Goal: Information Seeking & Learning: Learn about a topic

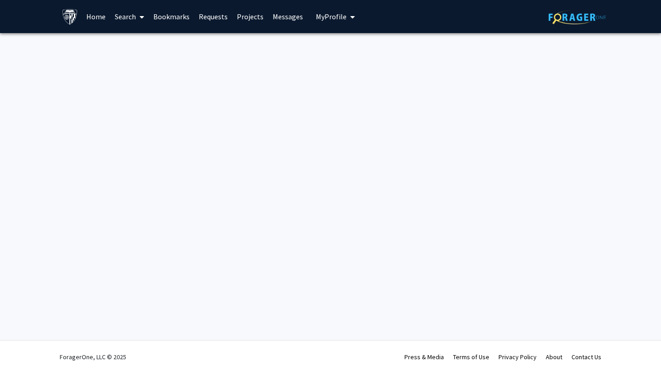
click at [133, 17] on link "Search" at bounding box center [129, 16] width 39 height 32
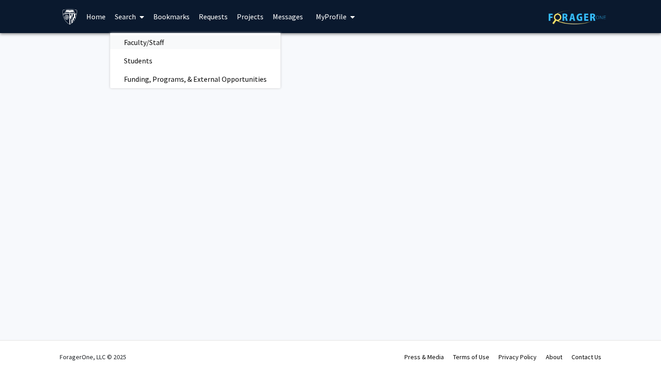
click at [147, 46] on span "Faculty/Staff" at bounding box center [143, 42] width 67 height 18
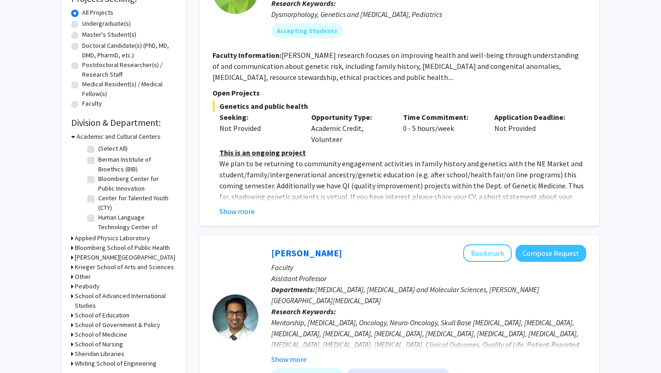
scroll to position [177, 0]
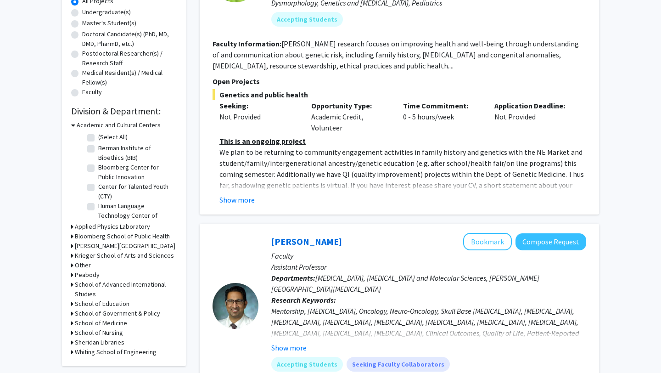
click at [73, 124] on icon at bounding box center [73, 125] width 4 height 10
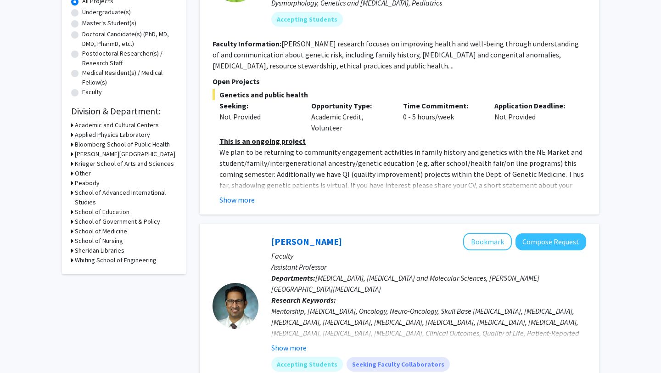
click at [71, 144] on icon at bounding box center [72, 145] width 2 height 10
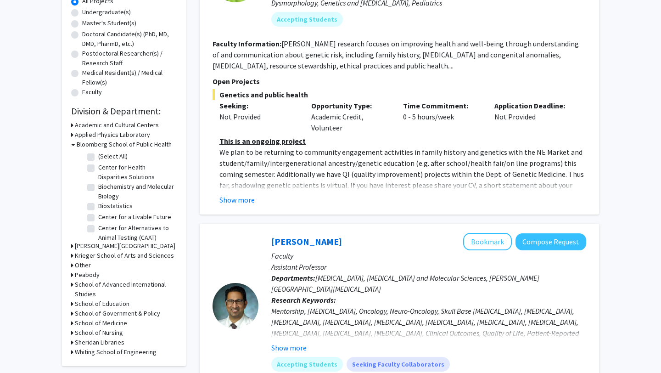
click at [71, 144] on icon at bounding box center [73, 145] width 4 height 10
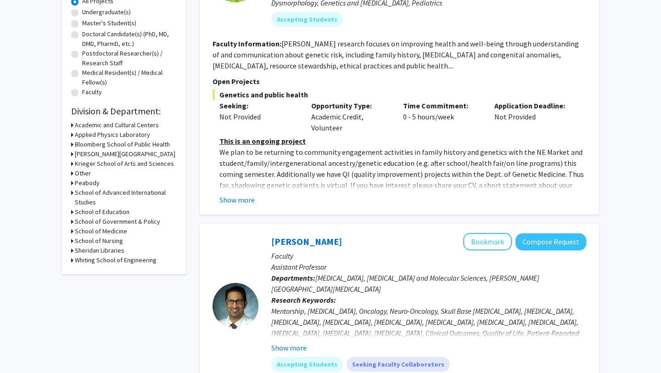
click at [70, 231] on div "Refine By Collaboration Status: Collaboration Status All Faculty/Staff Collabor…" at bounding box center [124, 73] width 124 height 402
click at [72, 230] on icon at bounding box center [72, 231] width 2 height 10
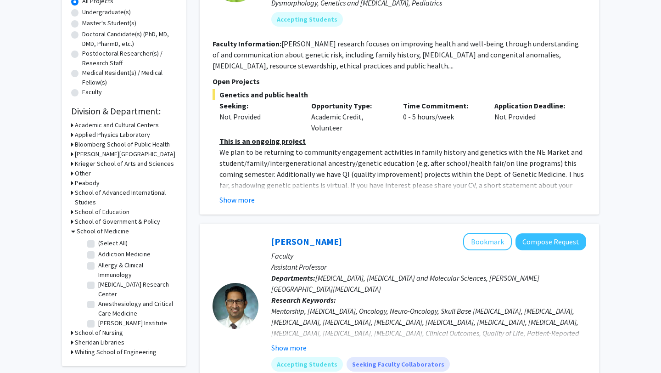
click at [98, 243] on label "(Select All)" at bounding box center [112, 243] width 29 height 10
click at [98, 243] on input "(Select All)" at bounding box center [101, 241] width 6 height 6
checkbox input "true"
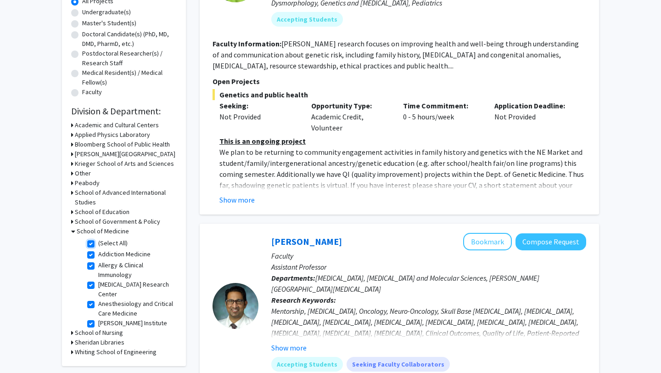
checkbox input "true"
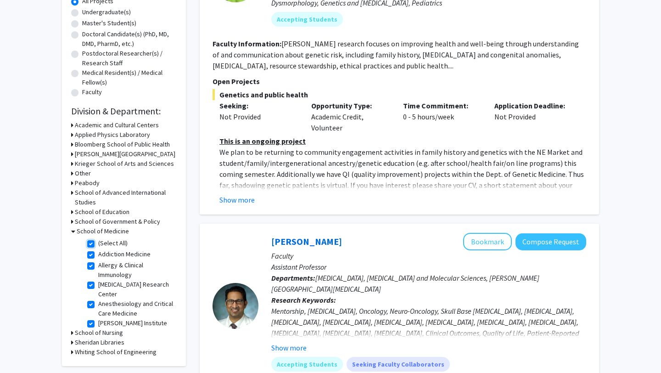
checkbox input "true"
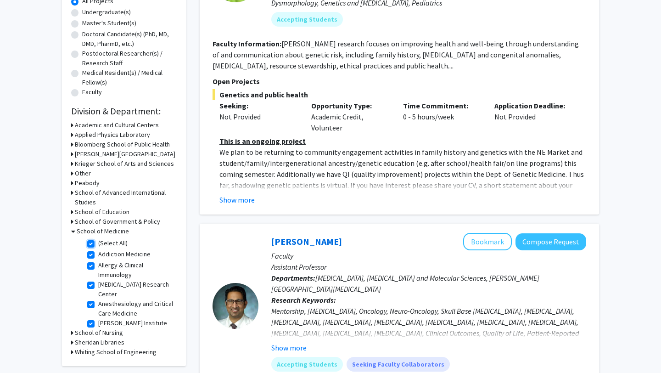
checkbox input "true"
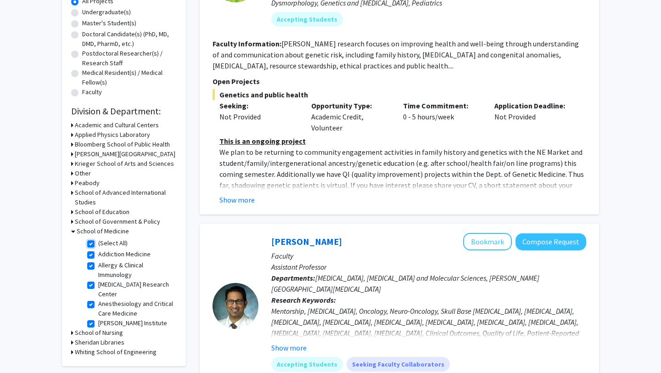
checkbox input "true"
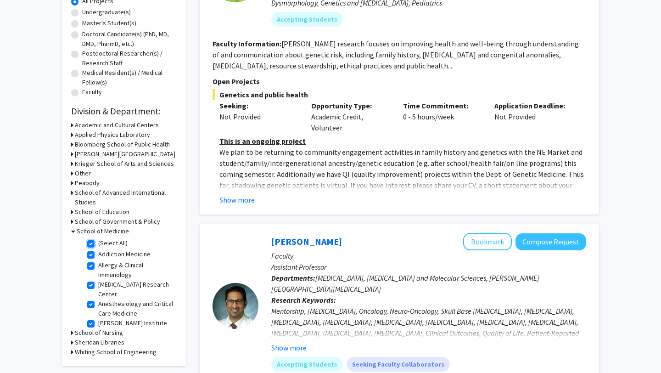
checkbox input "true"
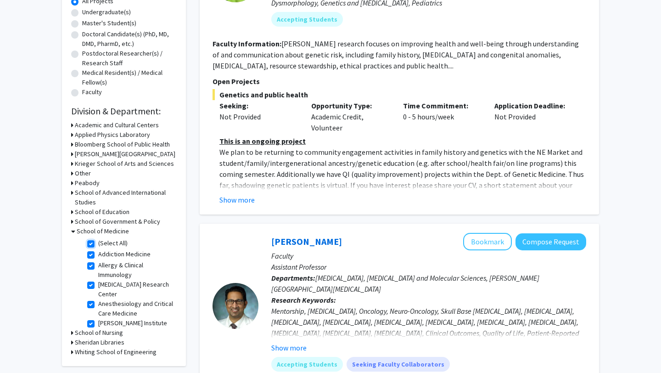
checkbox input "true"
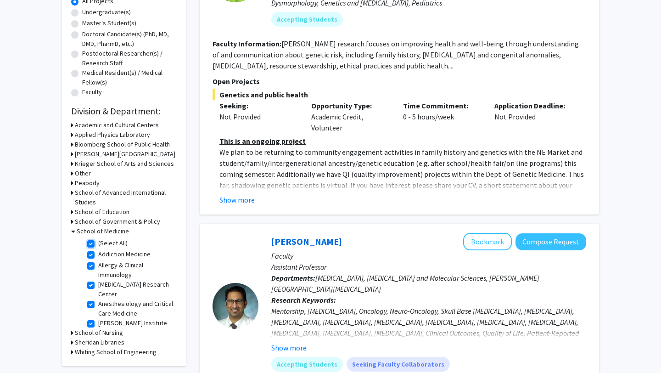
checkbox input "true"
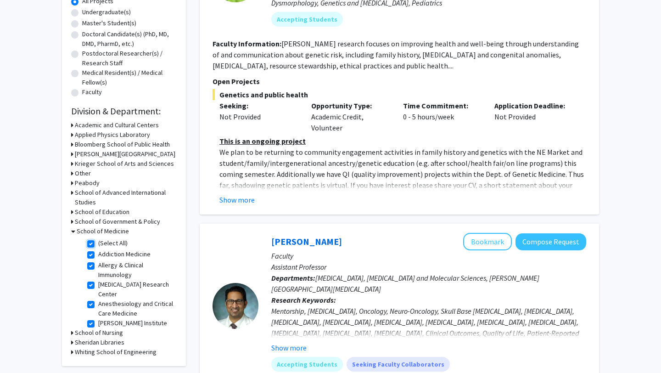
checkbox input "true"
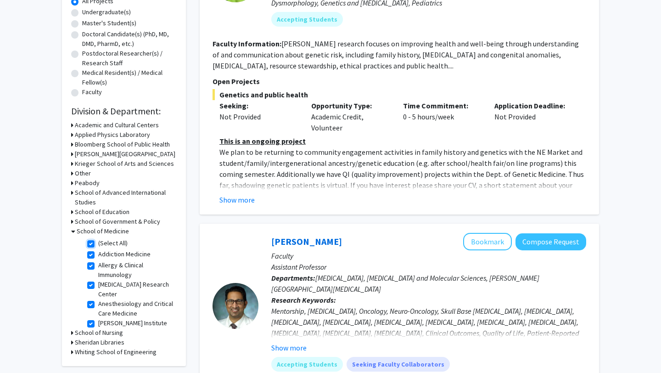
checkbox input "true"
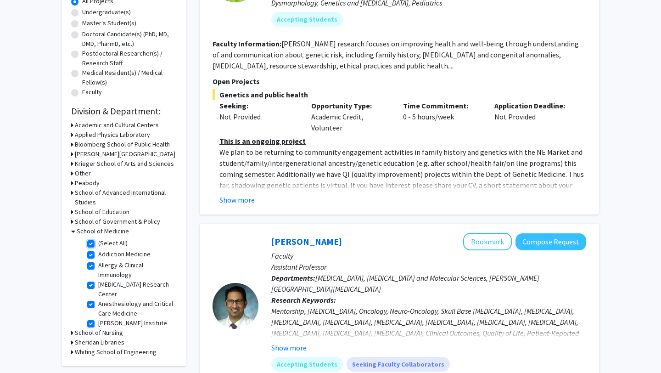
checkbox input "true"
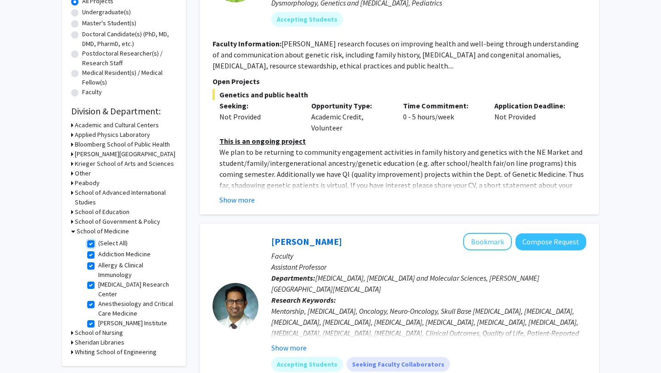
checkbox input "true"
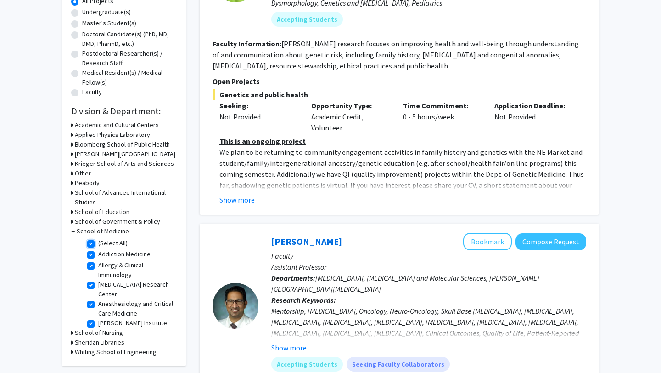
checkbox input "true"
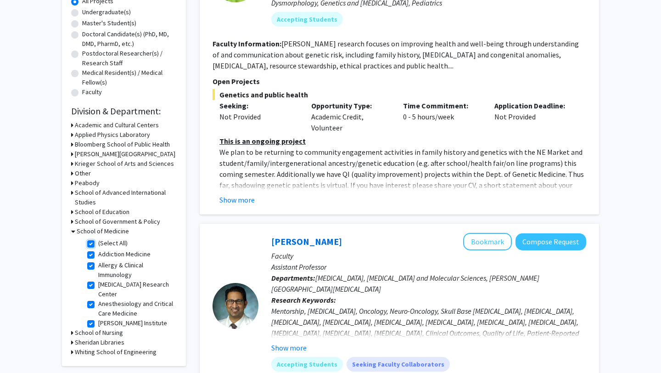
checkbox input "true"
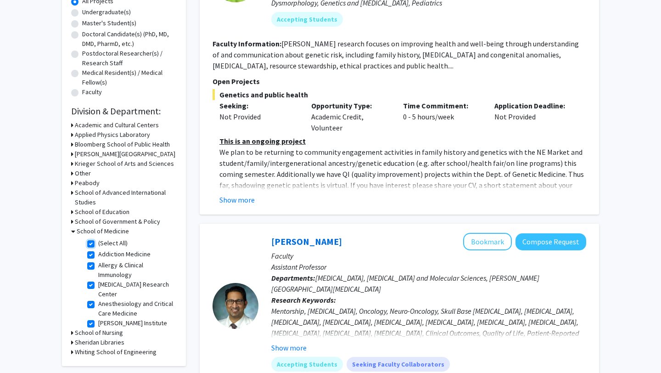
checkbox input "true"
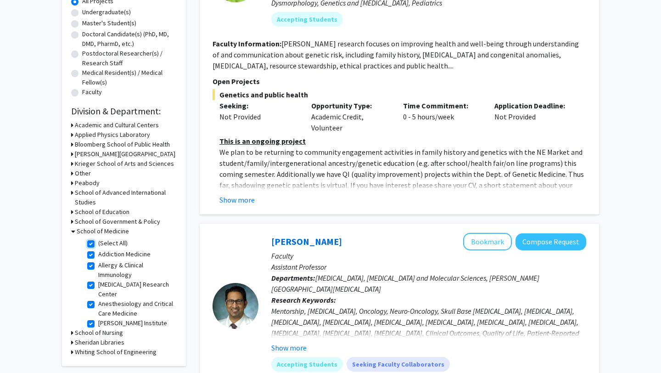
checkbox input "true"
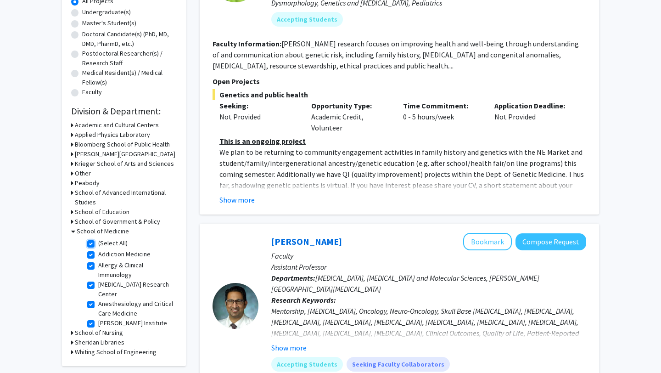
checkbox input "true"
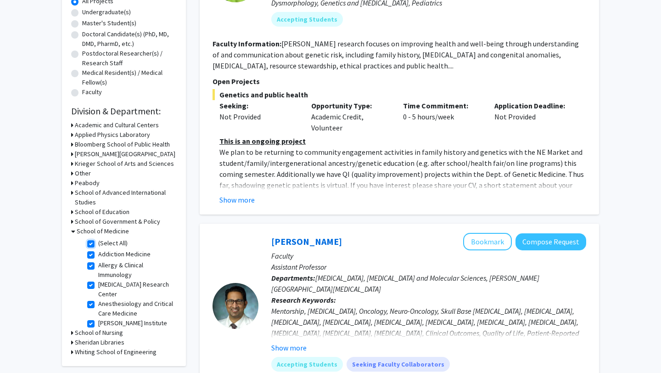
checkbox input "true"
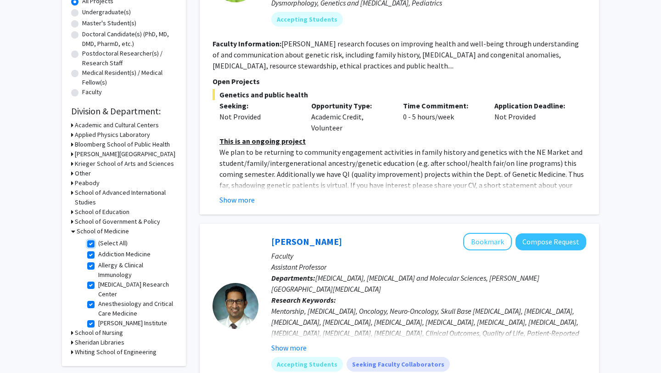
checkbox input "true"
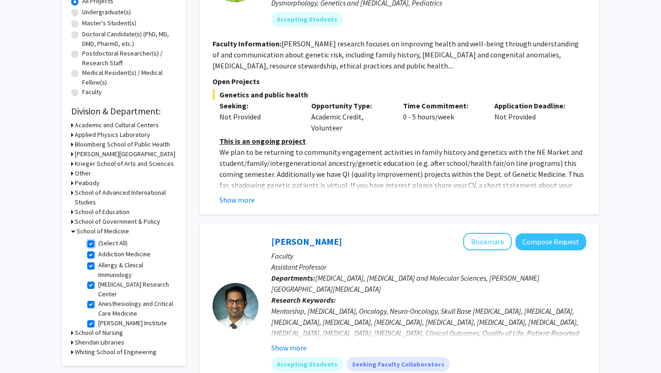
checkbox input "true"
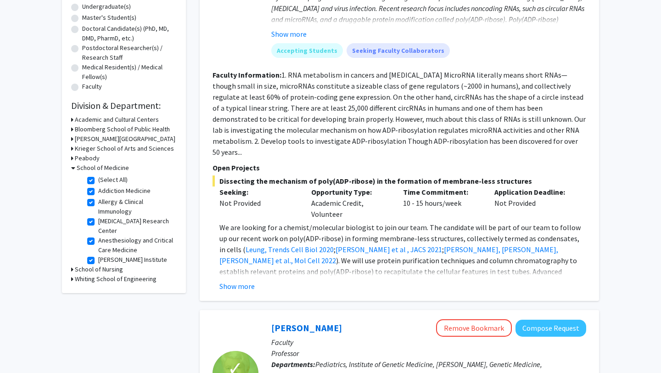
scroll to position [210, 0]
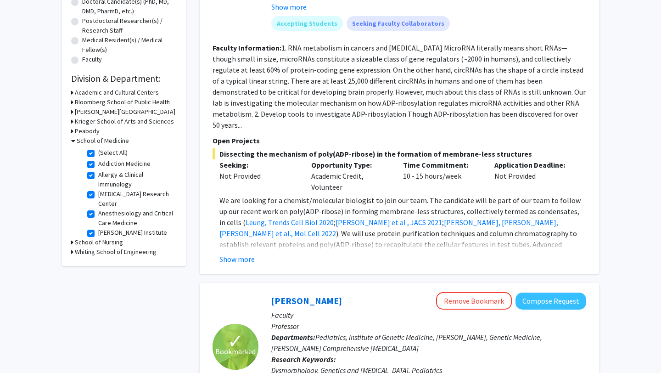
click at [73, 121] on div "Krieger School of Arts and Sciences" at bounding box center [124, 122] width 106 height 10
click at [71, 122] on icon at bounding box center [72, 122] width 2 height 10
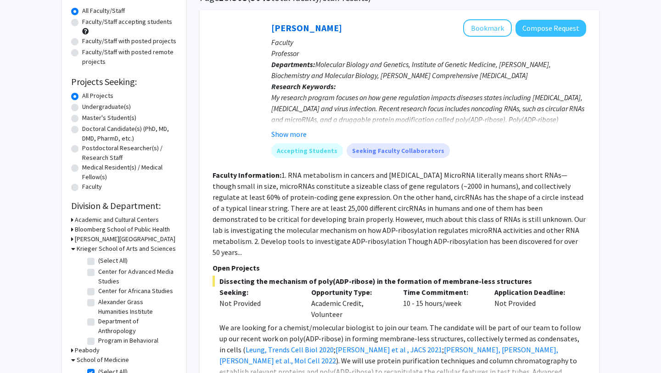
scroll to position [83, 0]
click at [74, 228] on div "Bloomberg School of Public Health" at bounding box center [124, 229] width 106 height 10
click at [71, 228] on icon at bounding box center [72, 229] width 2 height 10
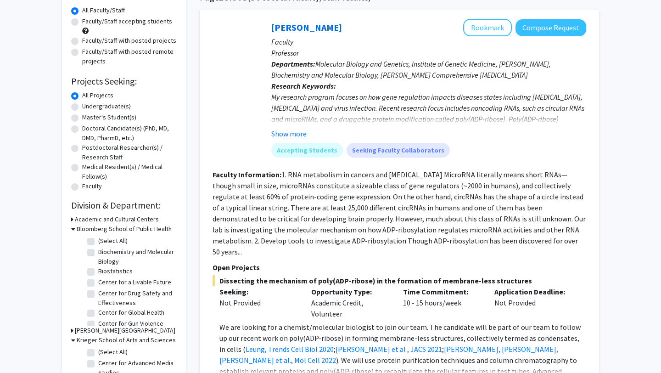
click at [98, 249] on label "Biochemistry and Molecular Biology" at bounding box center [136, 256] width 76 height 19
click at [98, 249] on input "Biochemistry and Molecular Biology" at bounding box center [101, 250] width 6 height 6
checkbox input "true"
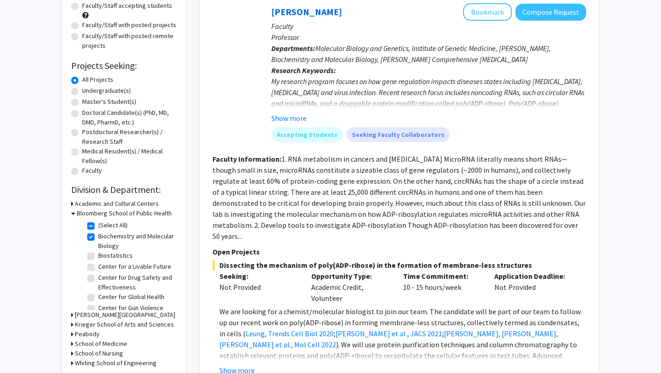
scroll to position [100, 0]
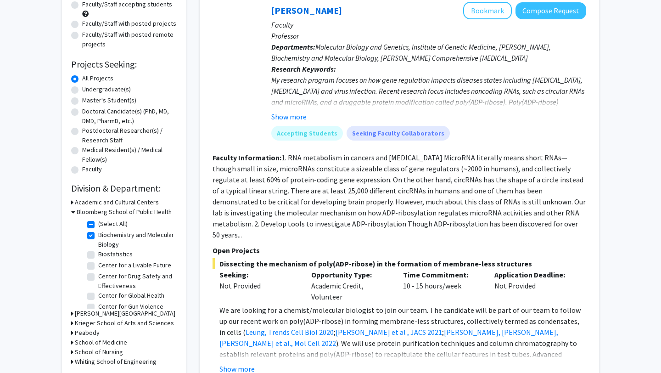
click at [71, 319] on div "Refine By Collaboration Status: Collaboration Status All Faculty/Staff Collabor…" at bounding box center [124, 162] width 124 height 426
click at [73, 322] on icon at bounding box center [72, 323] width 2 height 10
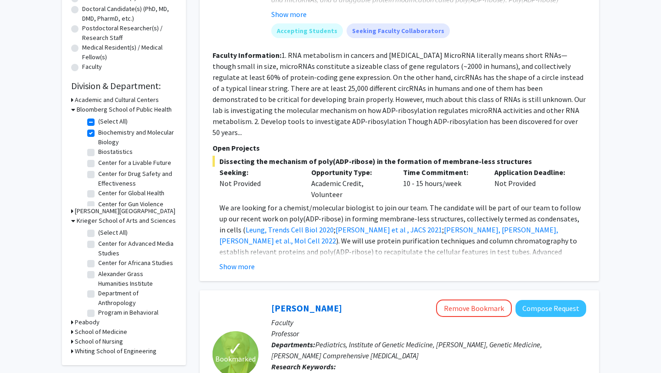
scroll to position [227, 0]
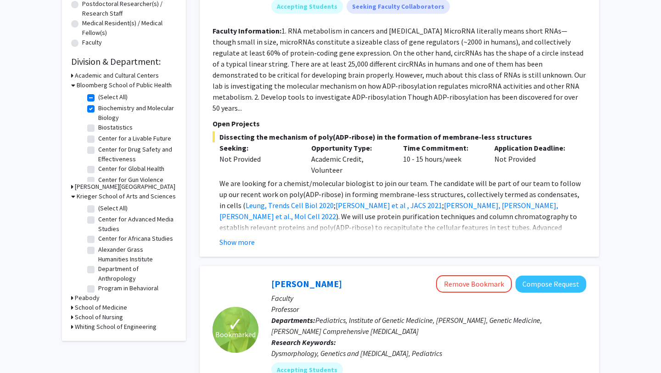
click at [98, 96] on label "(Select All)" at bounding box center [112, 97] width 29 height 10
click at [98, 96] on input "(Select All)" at bounding box center [101, 95] width 6 height 6
checkbox input "false"
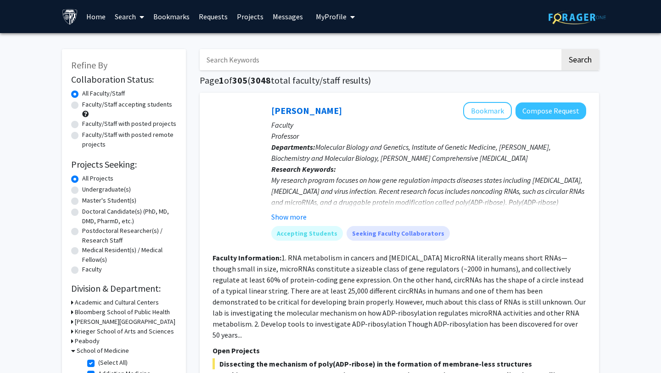
scroll to position [203, 0]
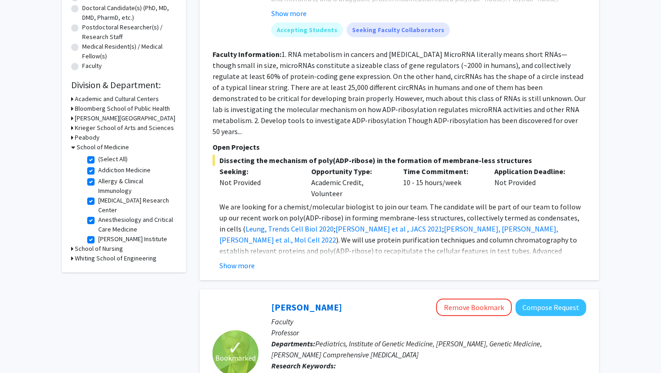
click at [98, 159] on label "(Select All)" at bounding box center [112, 159] width 29 height 10
click at [98, 159] on input "(Select All)" at bounding box center [101, 157] width 6 height 6
checkbox input "false"
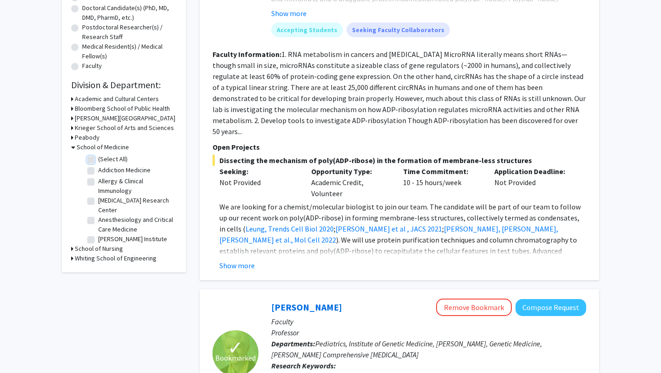
checkbox input "false"
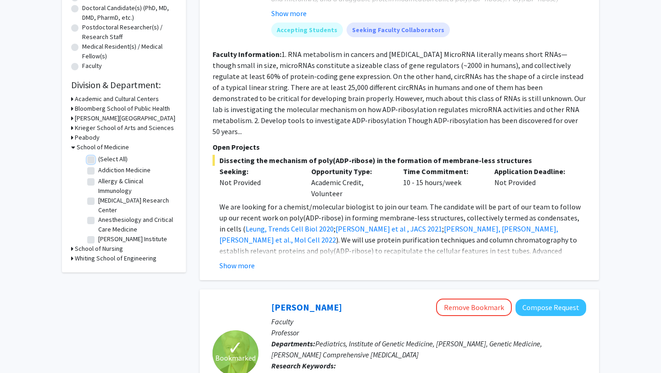
checkbox input "false"
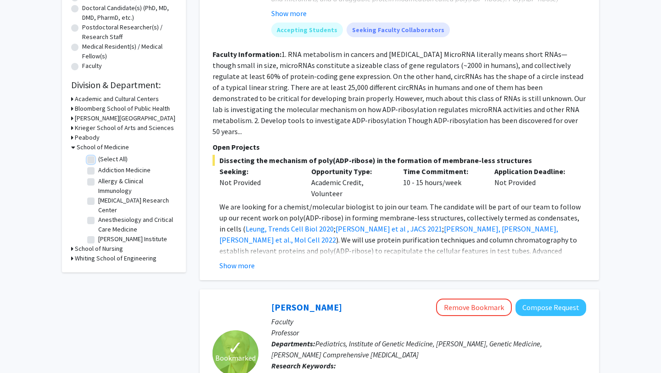
checkbox input "false"
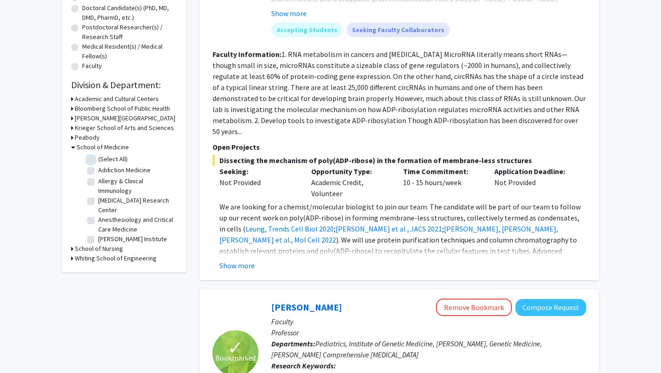
checkbox input "false"
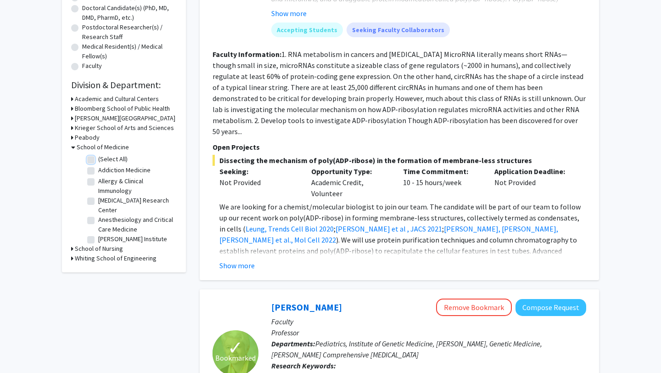
checkbox input "false"
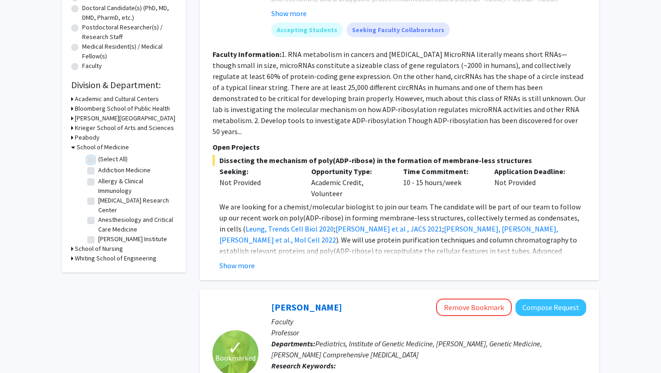
checkbox input "false"
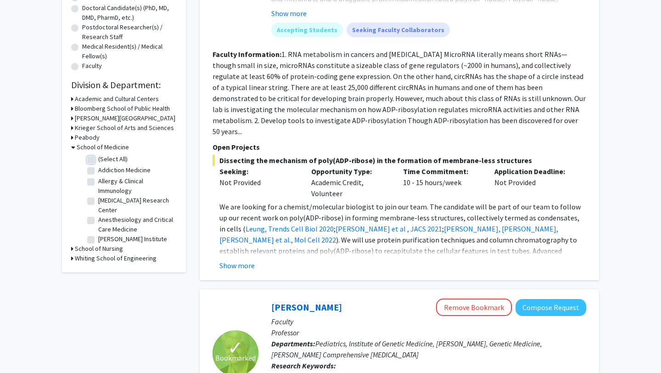
checkbox input "false"
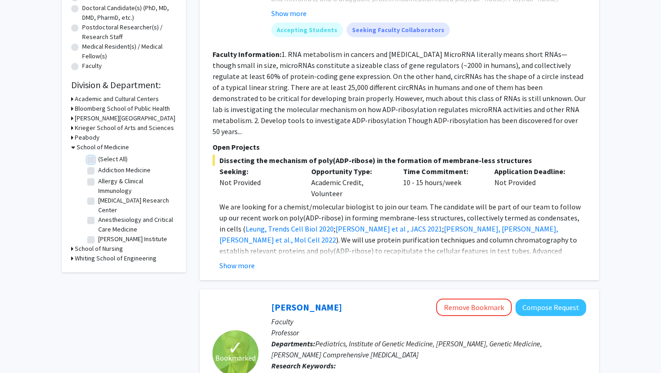
checkbox input "false"
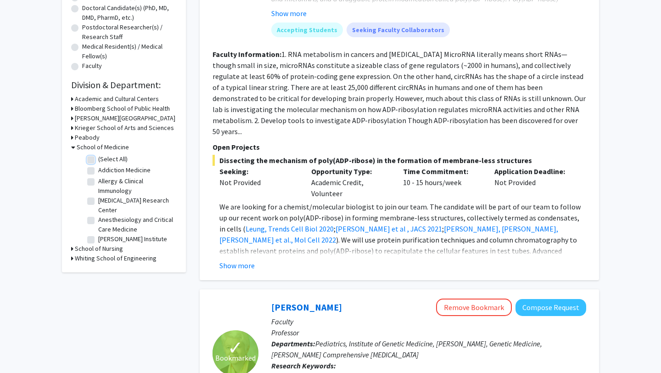
checkbox input "false"
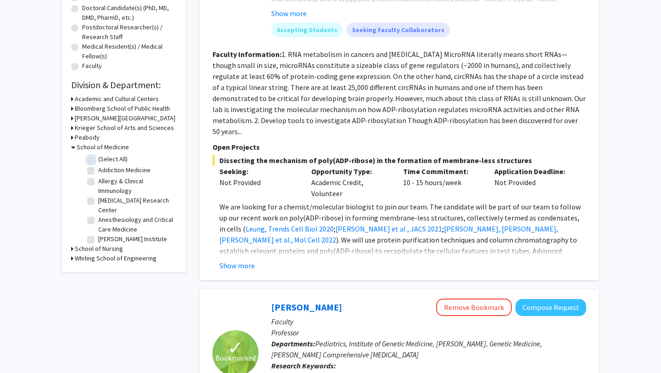
checkbox input "false"
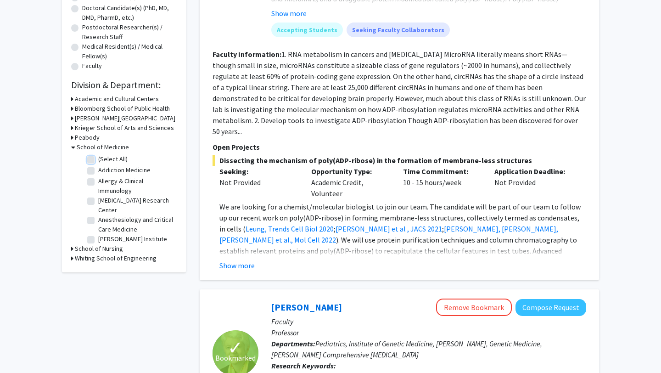
checkbox input "false"
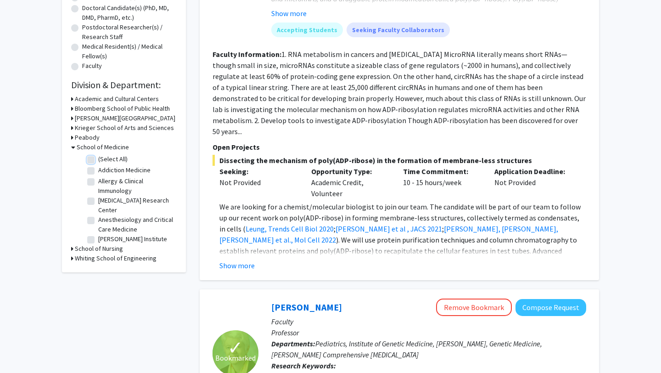
checkbox input "false"
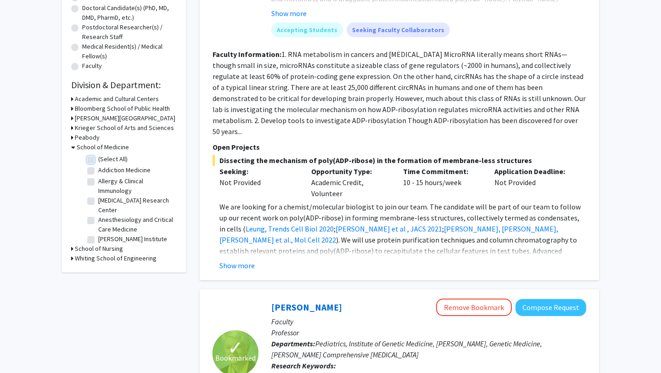
checkbox input "false"
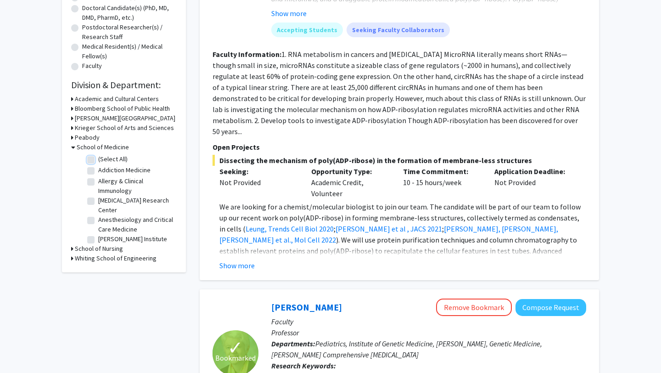
checkbox input "false"
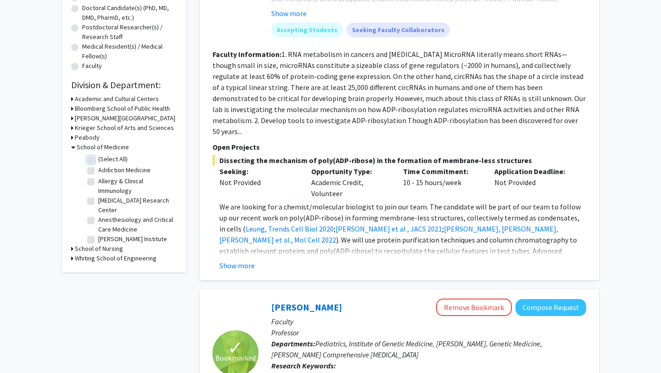
checkbox input "false"
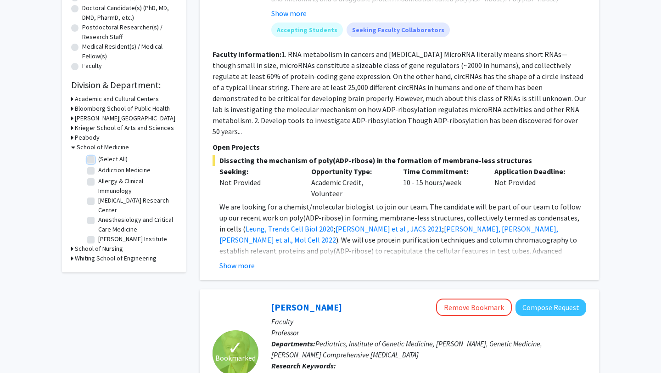
checkbox input "false"
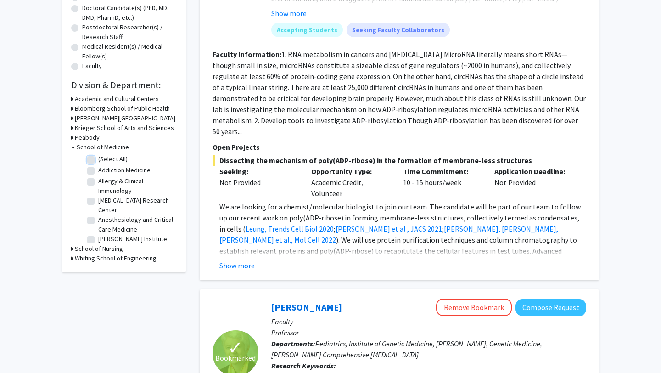
checkbox input "false"
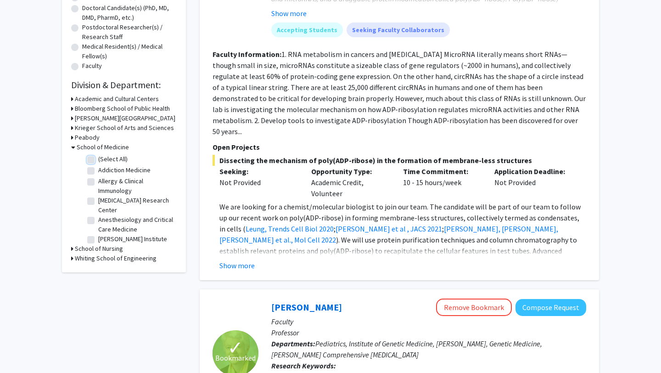
checkbox input "false"
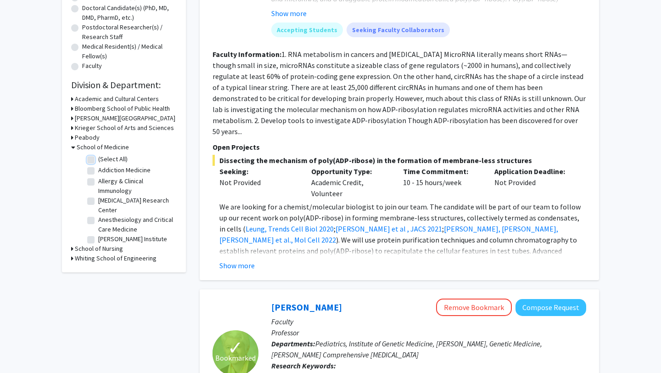
checkbox input "false"
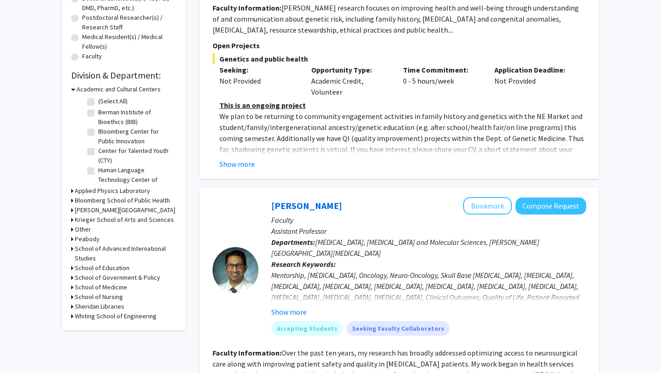
scroll to position [214, 0]
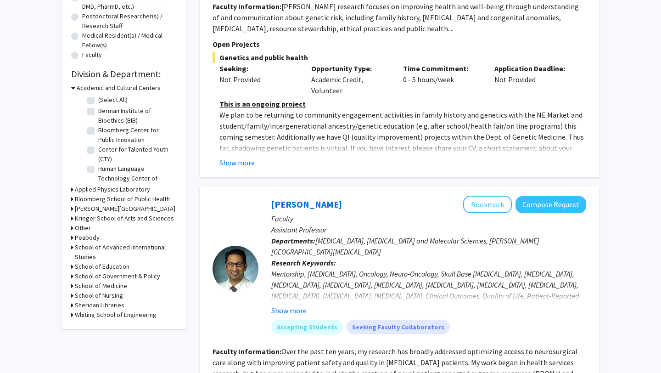
click at [73, 86] on icon at bounding box center [73, 88] width 4 height 10
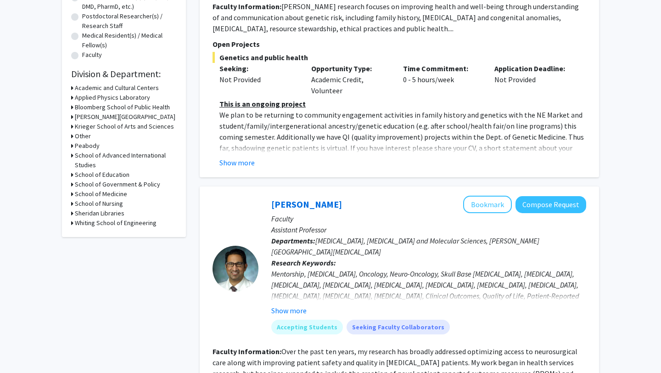
click at [70, 106] on div "Refine By Collaboration Status: Collaboration Status All Faculty/Staff Collabor…" at bounding box center [124, 36] width 124 height 402
click at [72, 108] on icon at bounding box center [72, 107] width 2 height 10
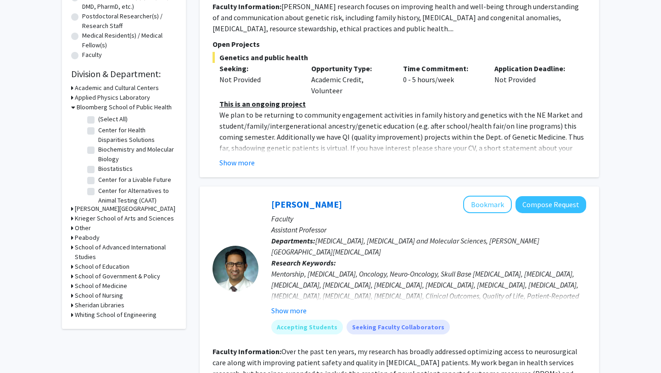
click at [98, 151] on label "Biochemistry and Molecular Biology" at bounding box center [136, 154] width 76 height 19
click at [98, 151] on input "Biochemistry and Molecular Biology" at bounding box center [101, 148] width 6 height 6
checkbox input "true"
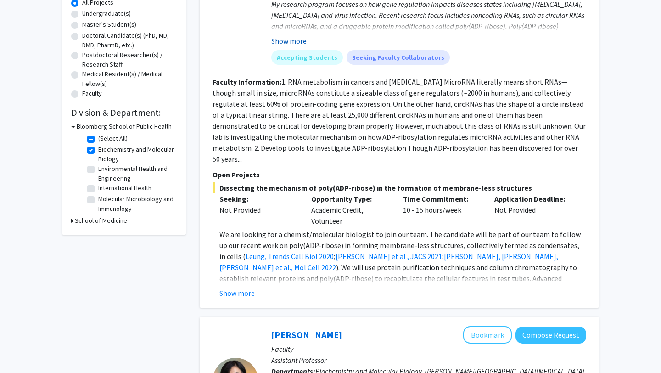
scroll to position [191, 0]
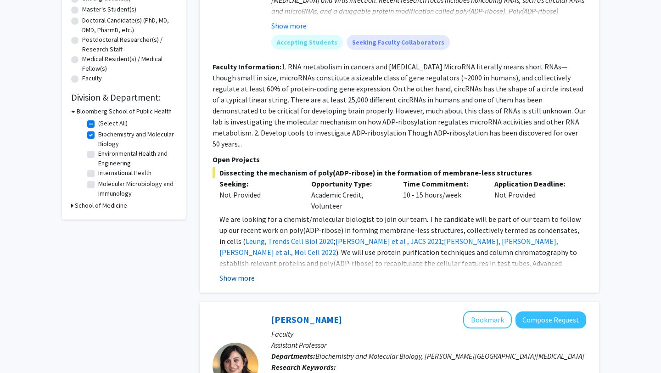
click at [236, 272] on button "Show more" at bounding box center [236, 277] width 35 height 11
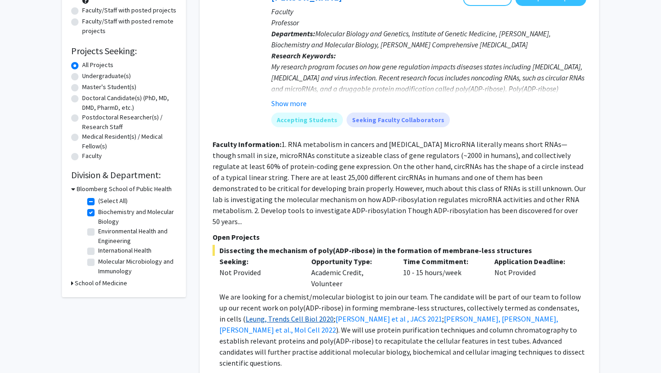
scroll to position [0, 0]
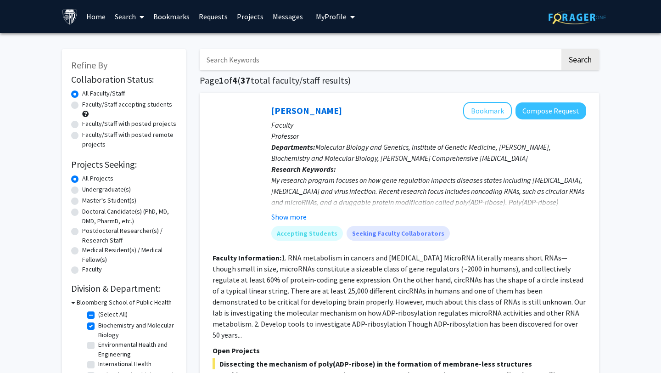
click at [178, 13] on link "Bookmarks" at bounding box center [171, 16] width 45 height 32
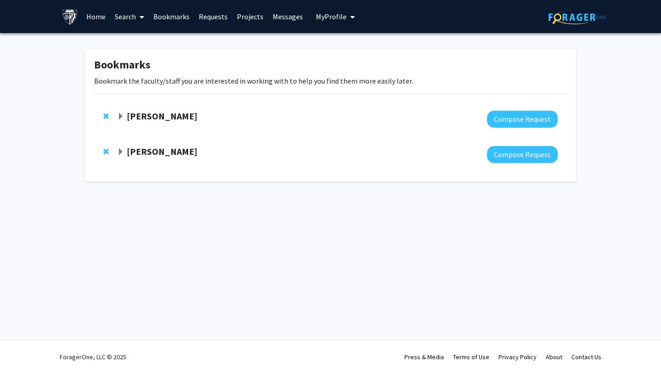
click at [135, 19] on link "Search" at bounding box center [129, 16] width 39 height 32
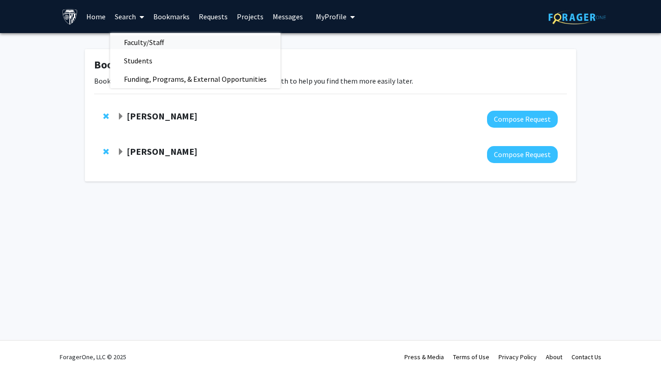
click at [142, 45] on span "Faculty/Staff" at bounding box center [143, 42] width 67 height 18
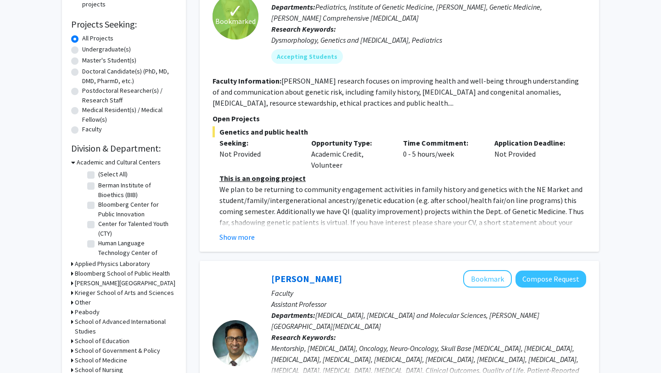
scroll to position [144, 0]
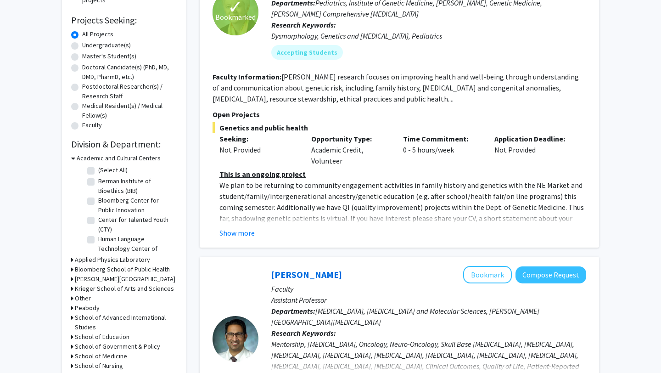
click at [74, 156] on icon at bounding box center [73, 158] width 4 height 10
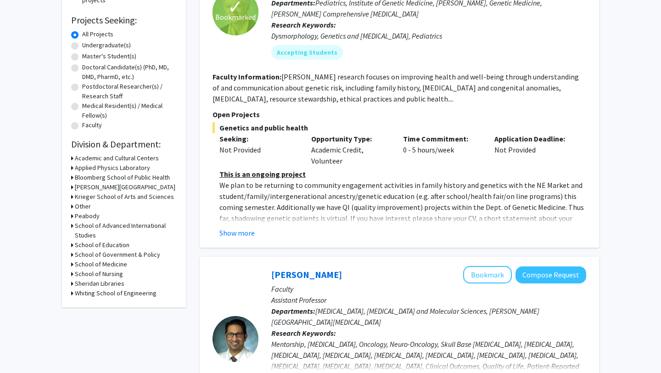
click at [72, 174] on icon at bounding box center [72, 178] width 2 height 10
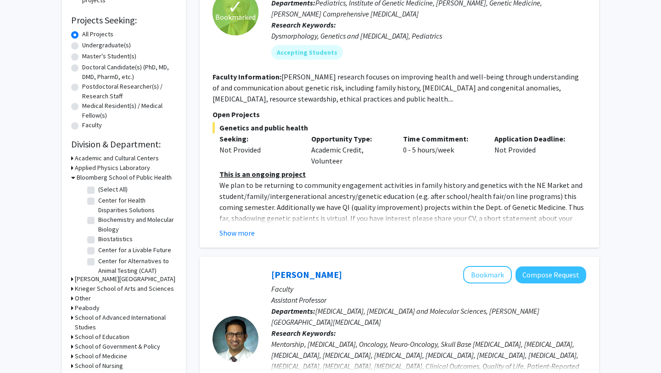
click at [98, 223] on label "Biochemistry and Molecular Biology" at bounding box center [136, 224] width 76 height 19
click at [98, 221] on input "Biochemistry and Molecular Biology" at bounding box center [101, 218] width 6 height 6
checkbox input "true"
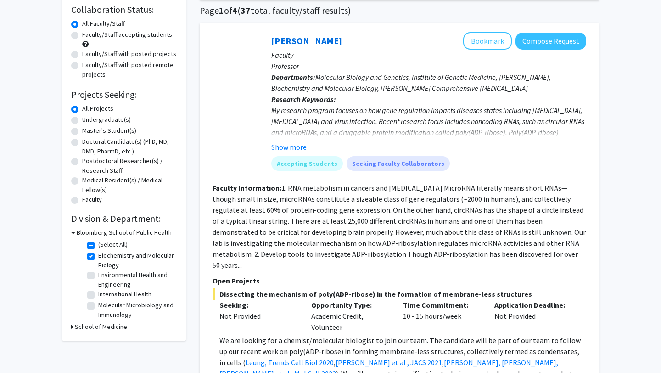
scroll to position [70, 0]
click at [285, 145] on button "Show more" at bounding box center [288, 146] width 35 height 11
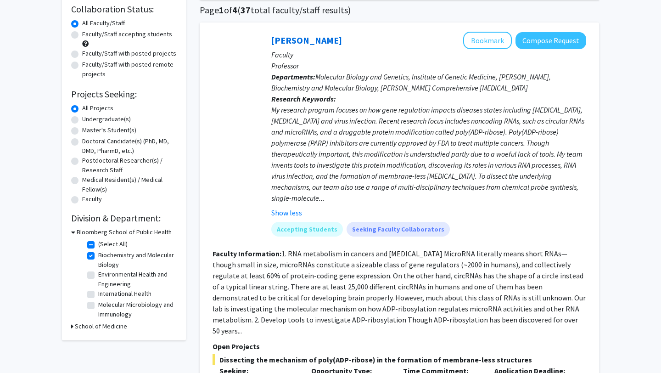
click at [98, 304] on label "Molecular Microbiology and Immunology" at bounding box center [136, 309] width 76 height 19
click at [98, 304] on input "Molecular Microbiology and Immunology" at bounding box center [101, 303] width 6 height 6
checkbox input "true"
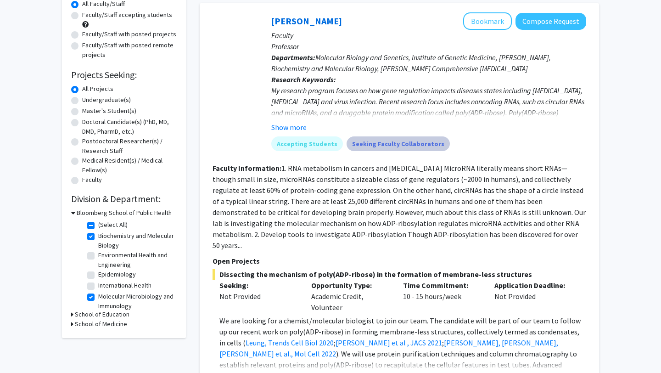
scroll to position [94, 0]
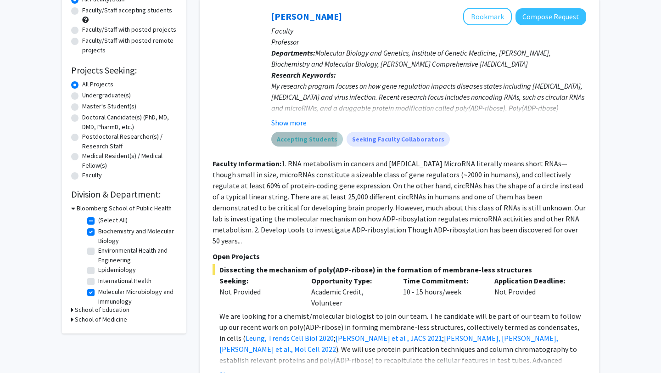
click at [303, 138] on mat-chip "Accepting Students" at bounding box center [307, 139] width 72 height 15
click at [342, 125] on div "Show more" at bounding box center [428, 122] width 315 height 11
click at [297, 123] on button "Show more" at bounding box center [288, 122] width 35 height 11
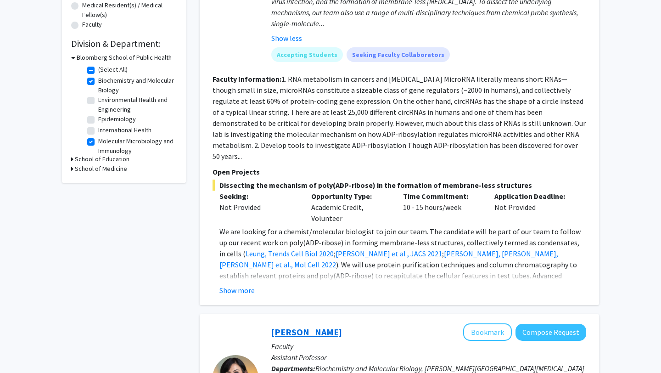
scroll to position [246, 0]
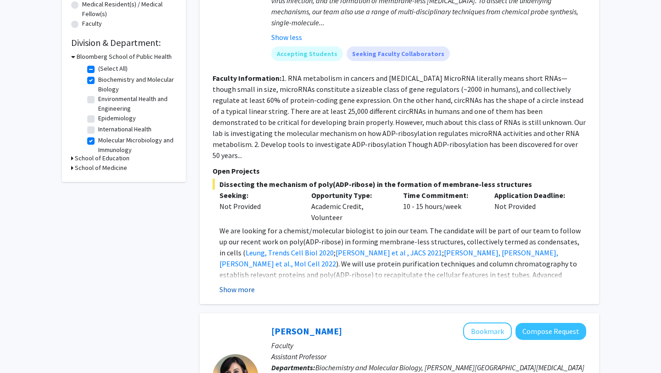
click at [233, 284] on button "Show more" at bounding box center [236, 289] width 35 height 11
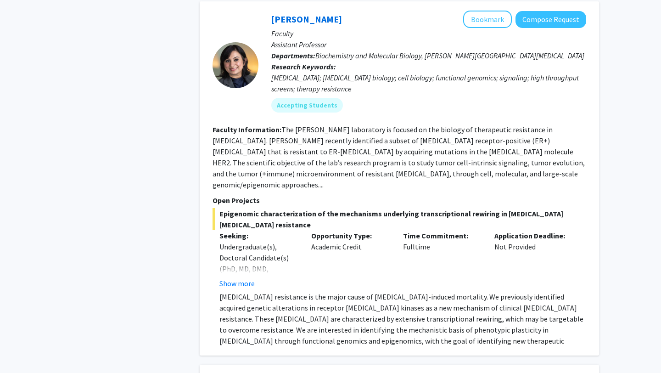
scroll to position [602, 0]
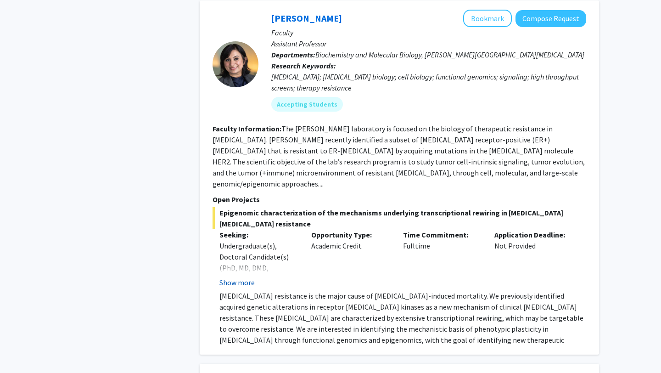
click at [241, 277] on button "Show more" at bounding box center [236, 282] width 35 height 11
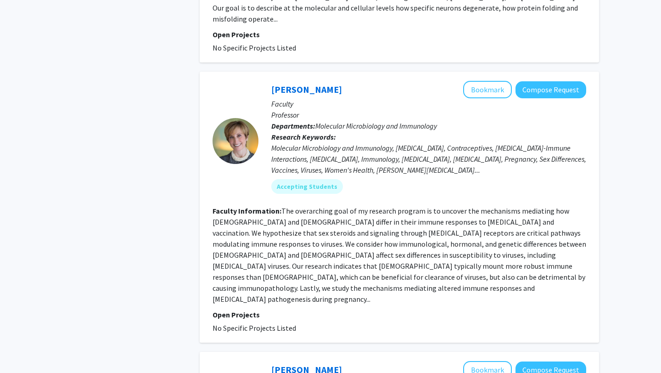
scroll to position [1186, 0]
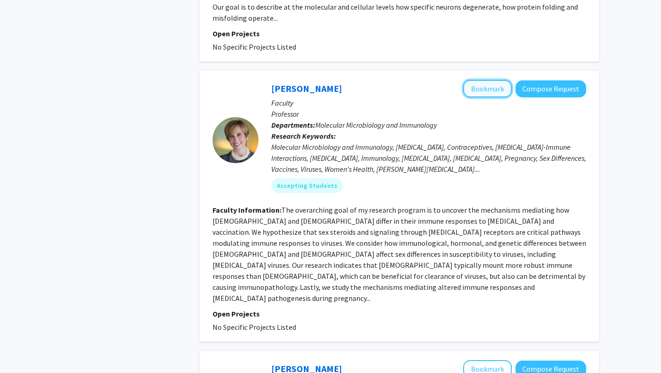
click at [487, 80] on button "Bookmark" at bounding box center [487, 88] width 49 height 17
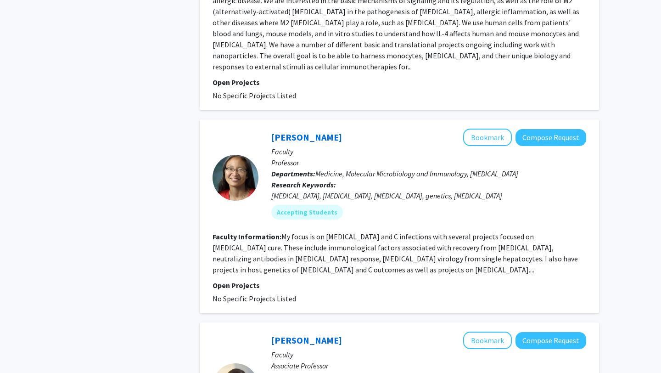
scroll to position [2220, 0]
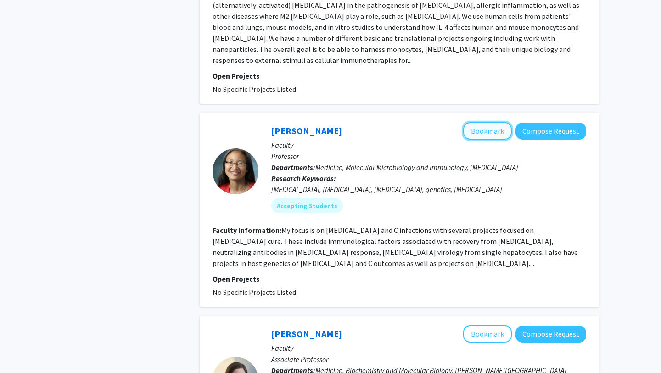
click at [499, 122] on button "Bookmark" at bounding box center [487, 130] width 49 height 17
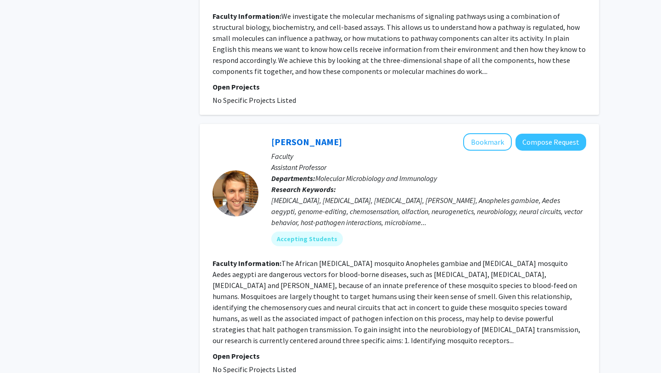
scroll to position [2648, 0]
click at [488, 133] on button "Bookmark" at bounding box center [487, 141] width 49 height 17
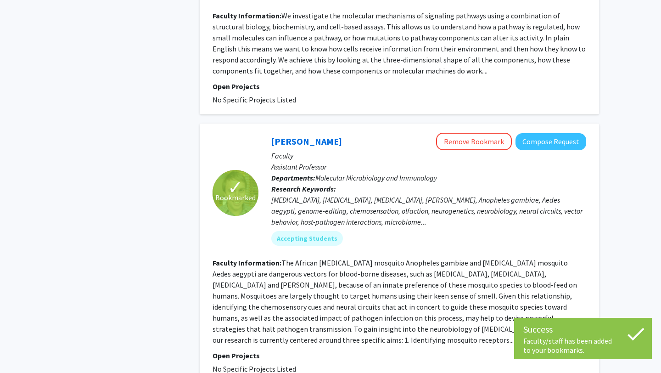
scroll to position [2661, 0]
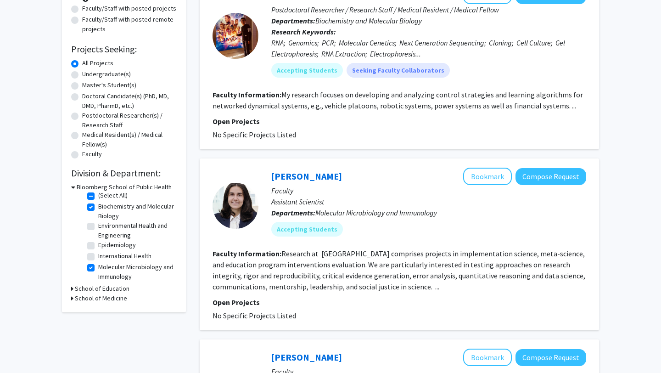
scroll to position [116, 0]
click at [70, 299] on div "Refine By Collaboration Status: Collaboration Status All Faculty/Staff Collabor…" at bounding box center [124, 122] width 124 height 378
click at [72, 297] on icon at bounding box center [72, 298] width 2 height 10
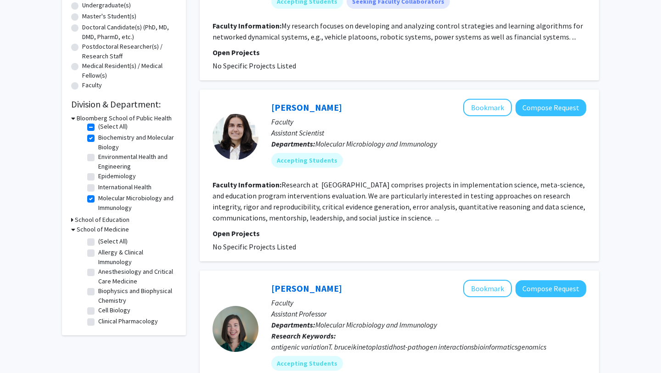
scroll to position [200, 0]
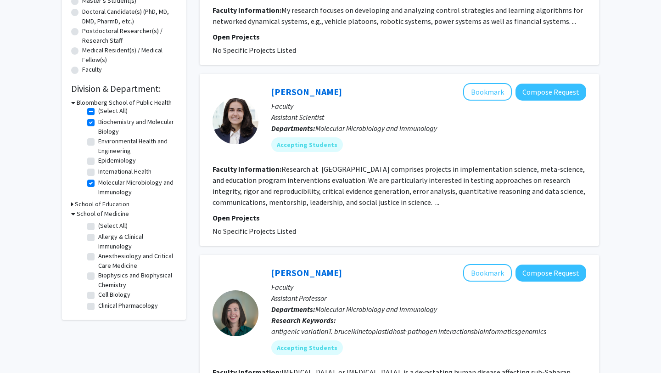
click at [72, 214] on icon at bounding box center [73, 214] width 4 height 10
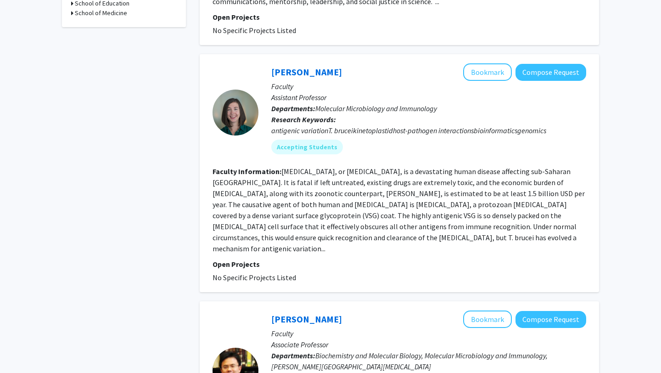
scroll to position [402, 0]
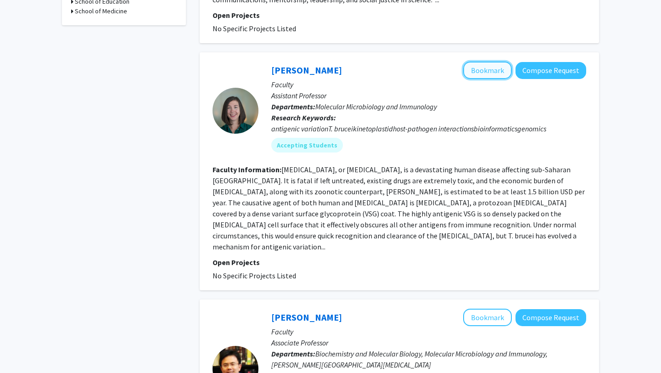
click at [486, 73] on button "Bookmark" at bounding box center [487, 70] width 49 height 17
